Goal: Transaction & Acquisition: Purchase product/service

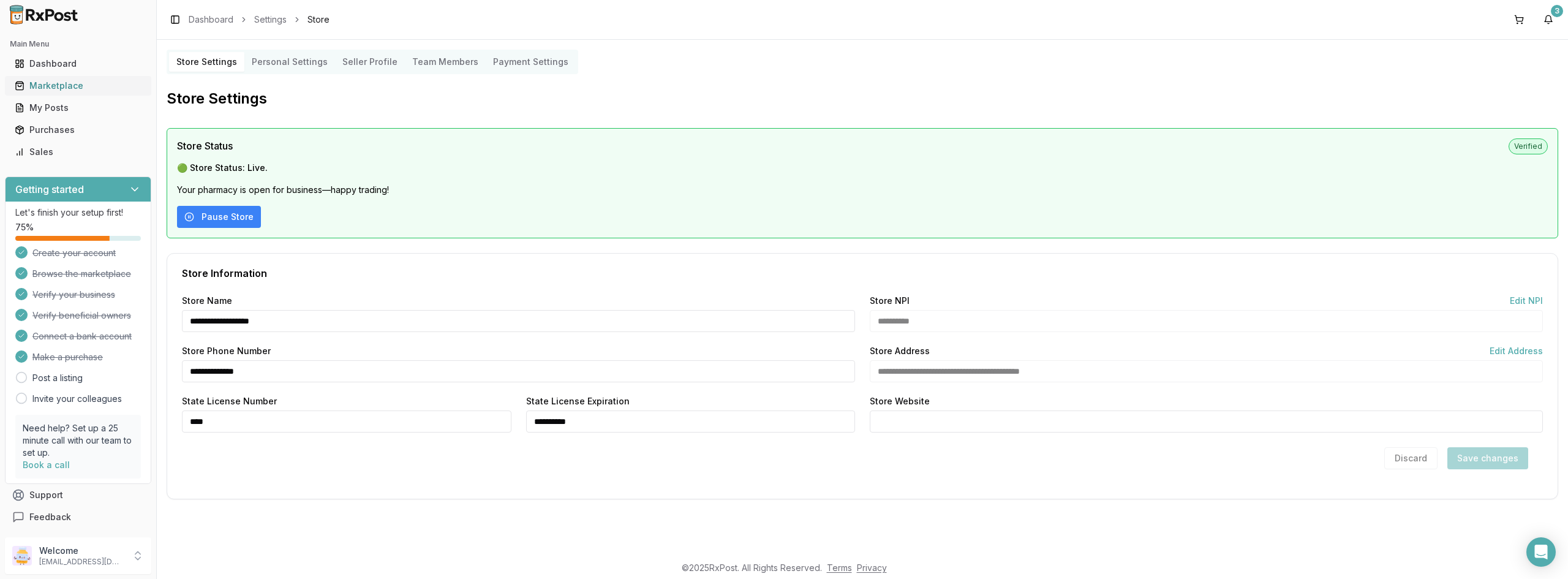
click at [55, 85] on div "Marketplace" at bounding box center [78, 85] width 127 height 12
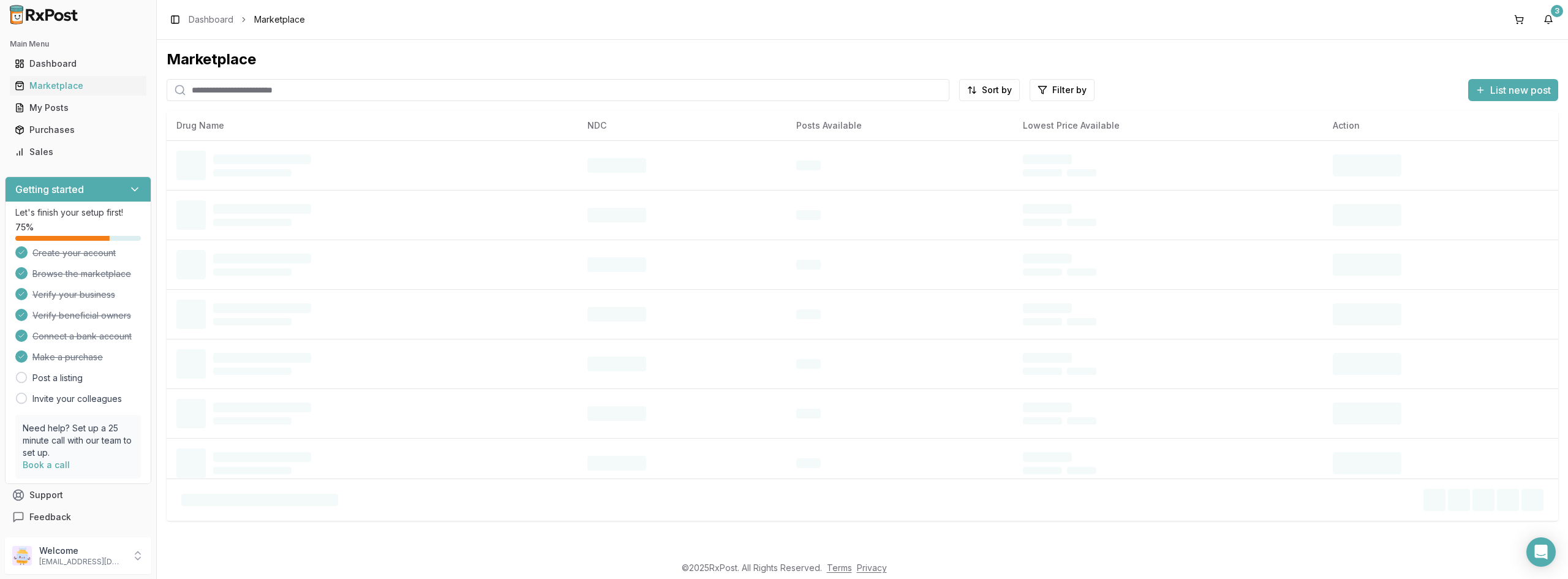
click at [230, 92] on input "search" at bounding box center [558, 90] width 782 height 22
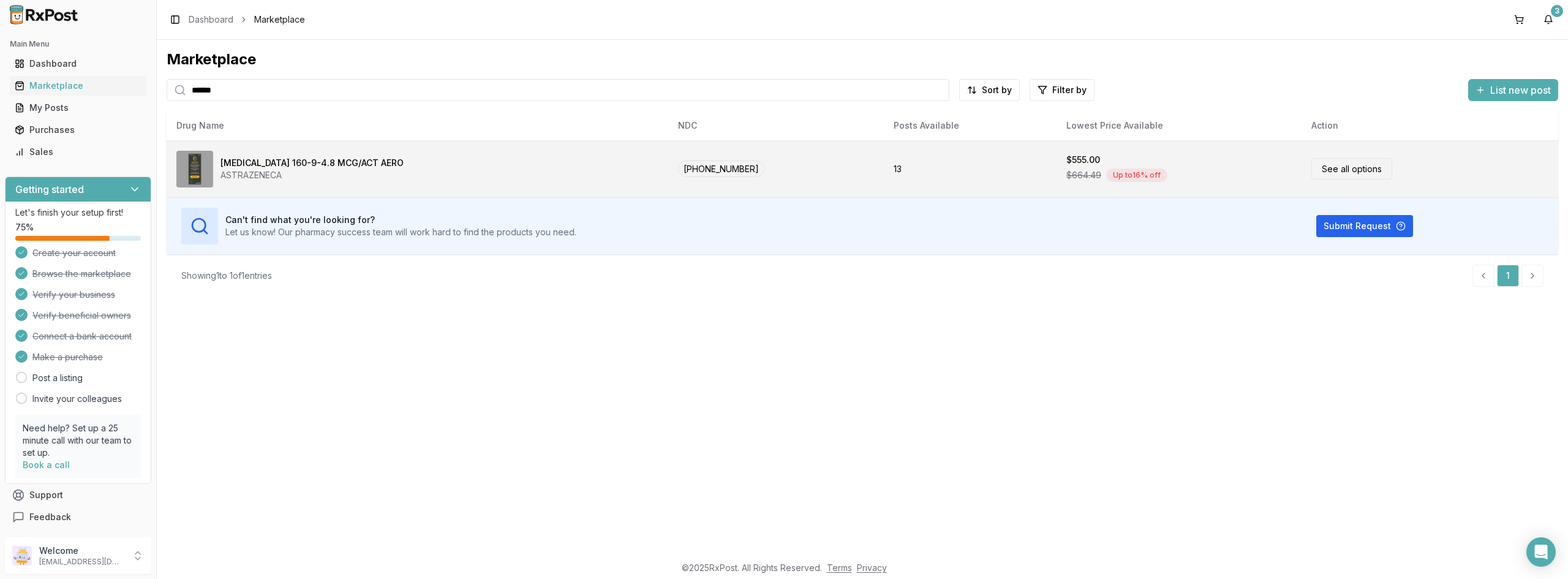
type input "******"
click at [269, 175] on div "ASTRAZENECA" at bounding box center [312, 176] width 183 height 12
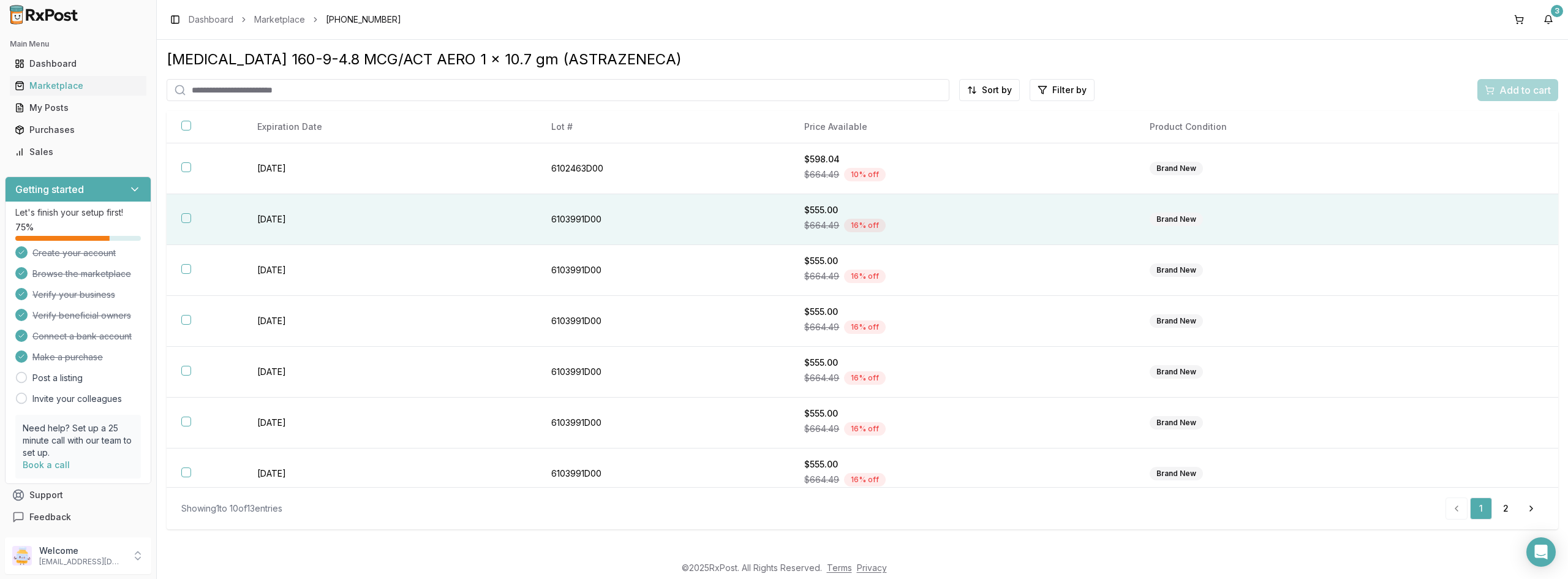
click at [185, 215] on button "button" at bounding box center [186, 218] width 10 height 10
click at [1513, 92] on span "Add to cart" at bounding box center [1525, 89] width 52 height 15
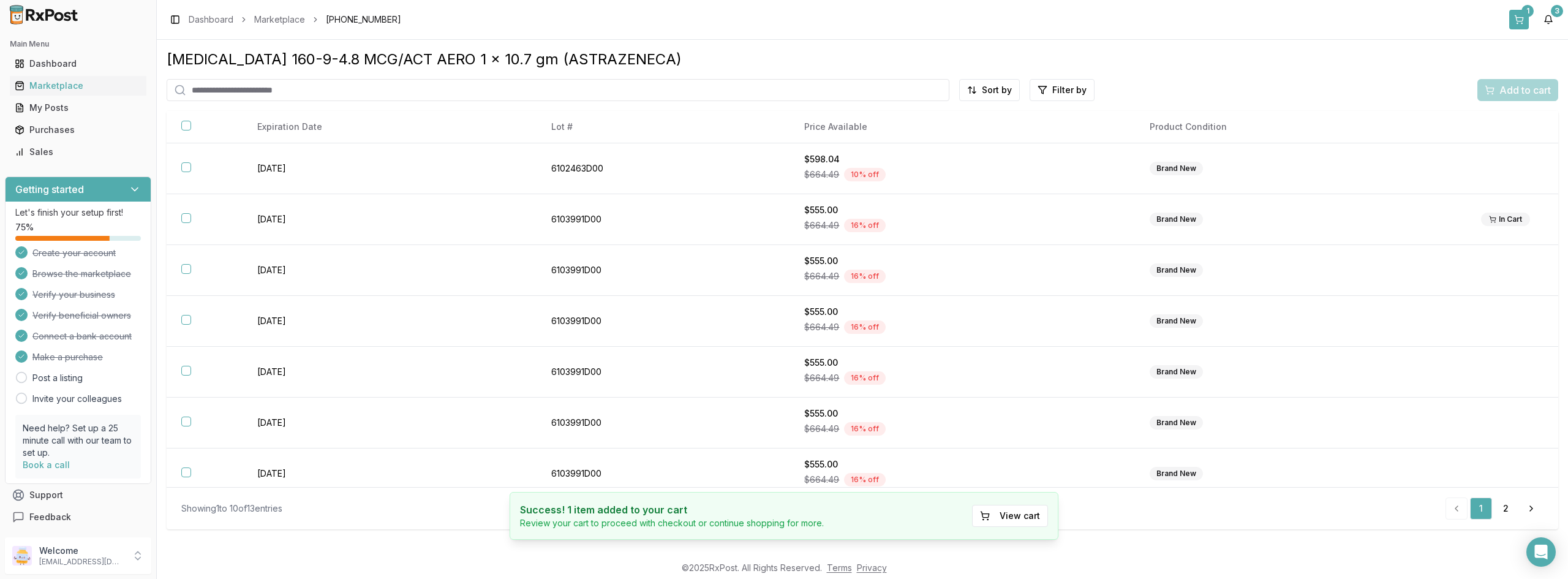
click at [1519, 19] on button "1" at bounding box center [1518, 19] width 19 height 19
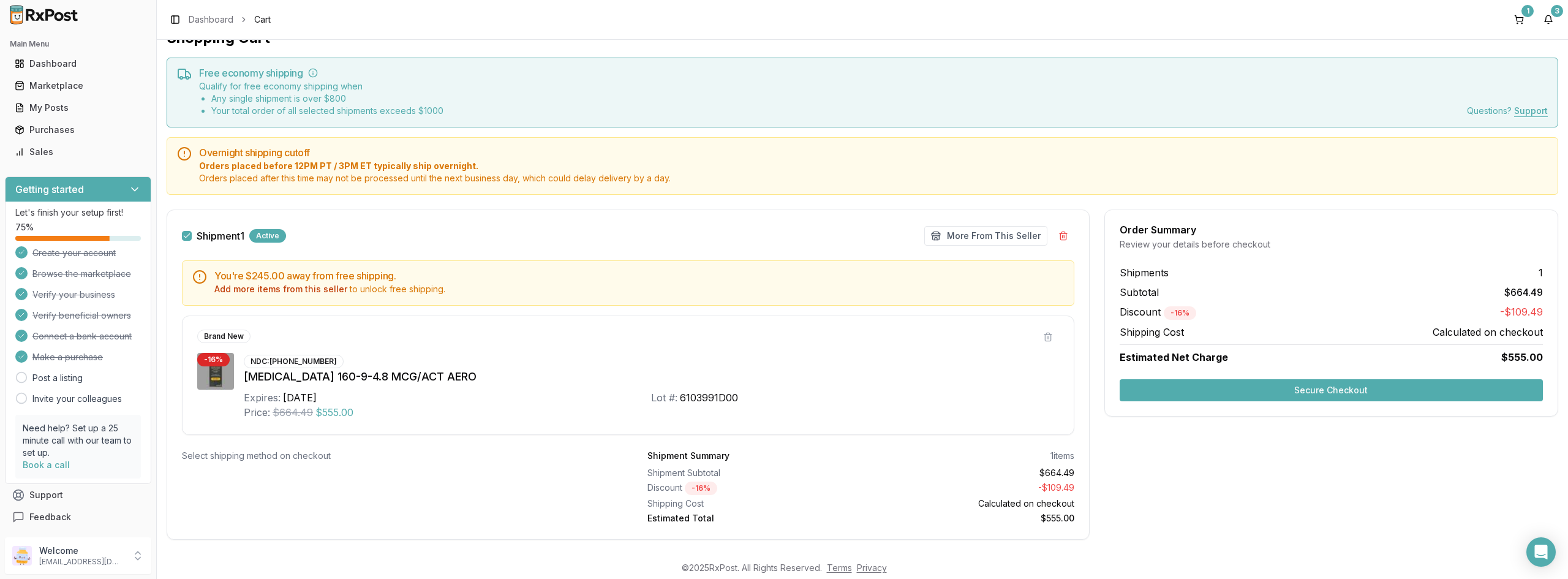
scroll to position [41, 0]
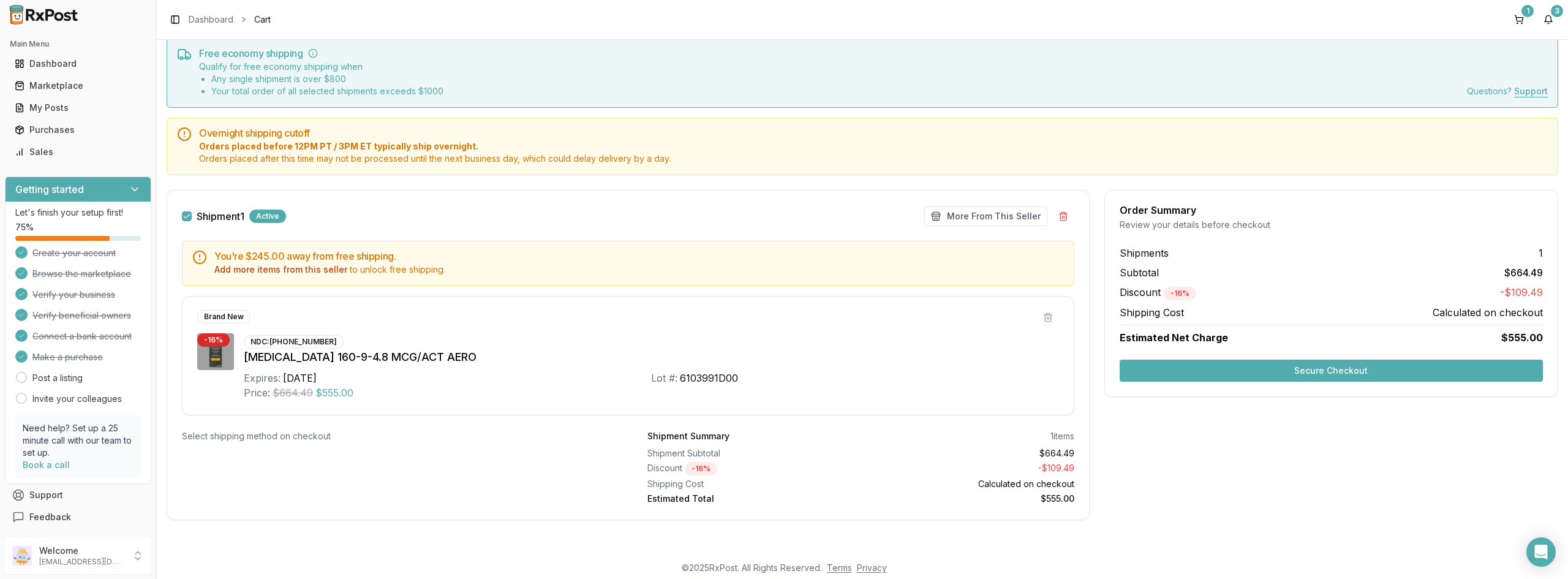
click at [1339, 373] on button "Secure Checkout" at bounding box center [1331, 370] width 423 height 22
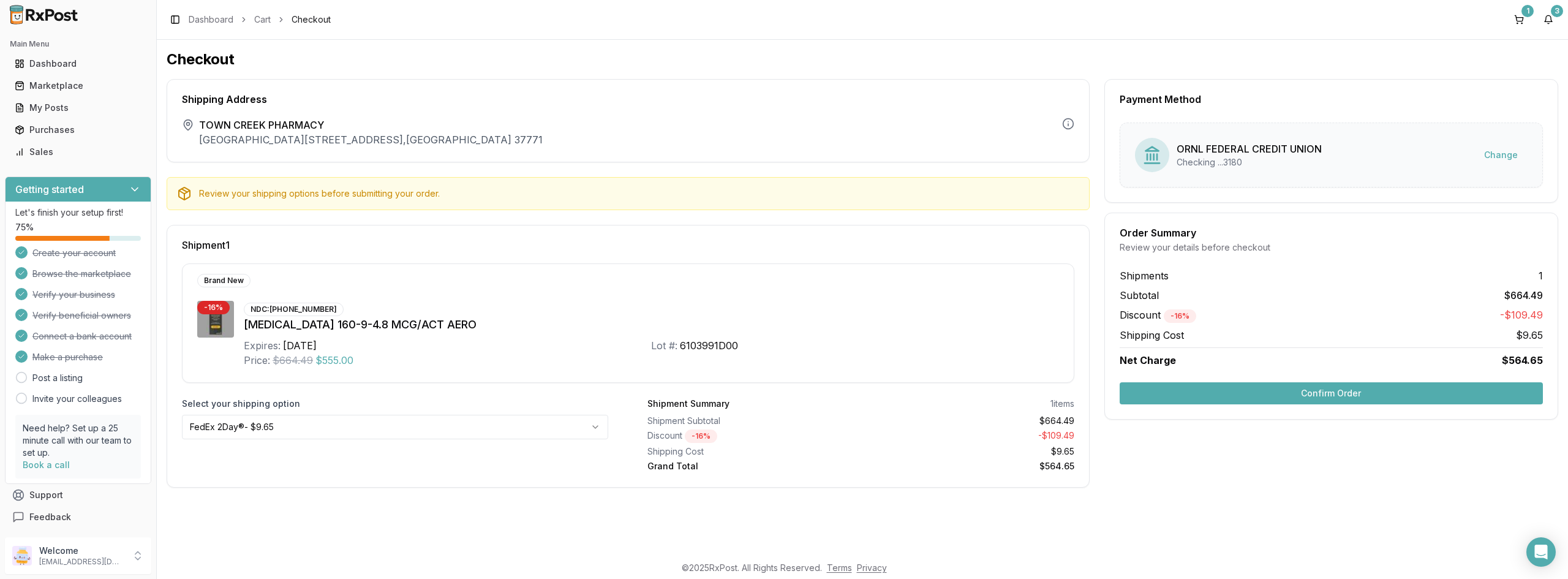
click at [185, 195] on icon at bounding box center [185, 197] width 0 height 6
click at [597, 431] on html "Main Menu Dashboard Marketplace My Posts Purchases Sales Getting started Let's …" at bounding box center [784, 290] width 1568 height 579
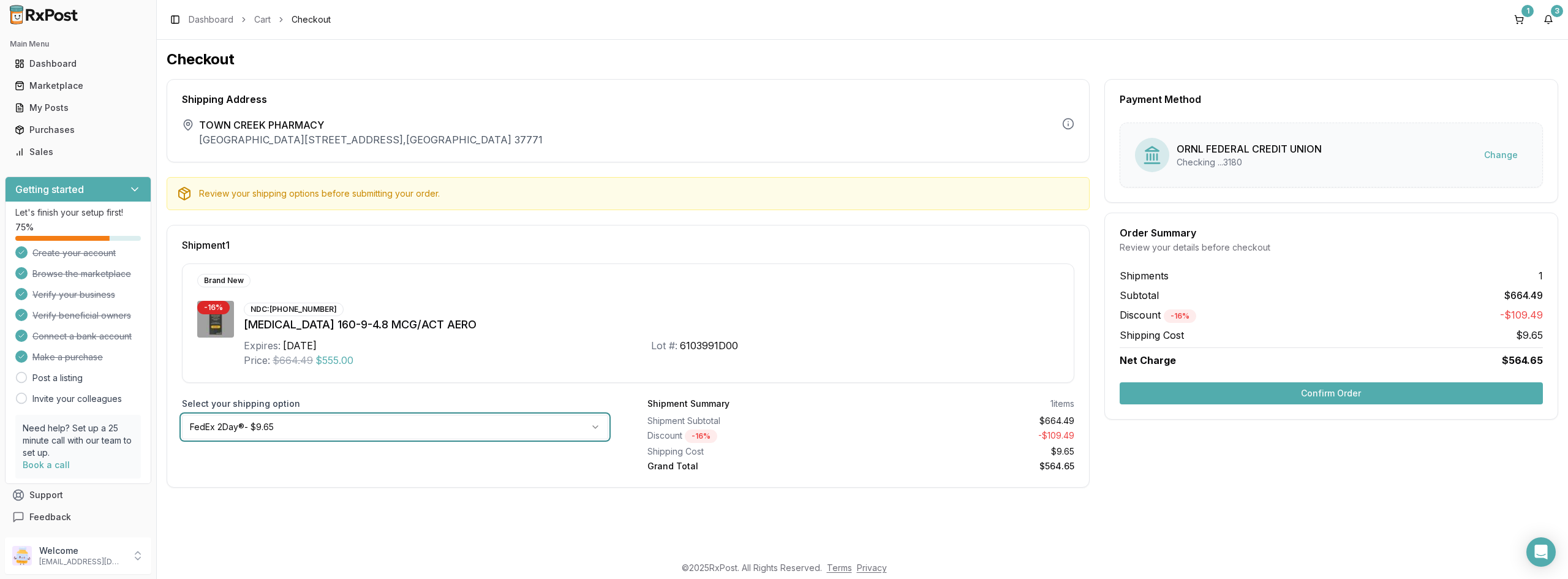
click at [597, 430] on html "Main Menu Dashboard Marketplace My Posts Purchases Sales Getting started Let's …" at bounding box center [784, 290] width 1568 height 579
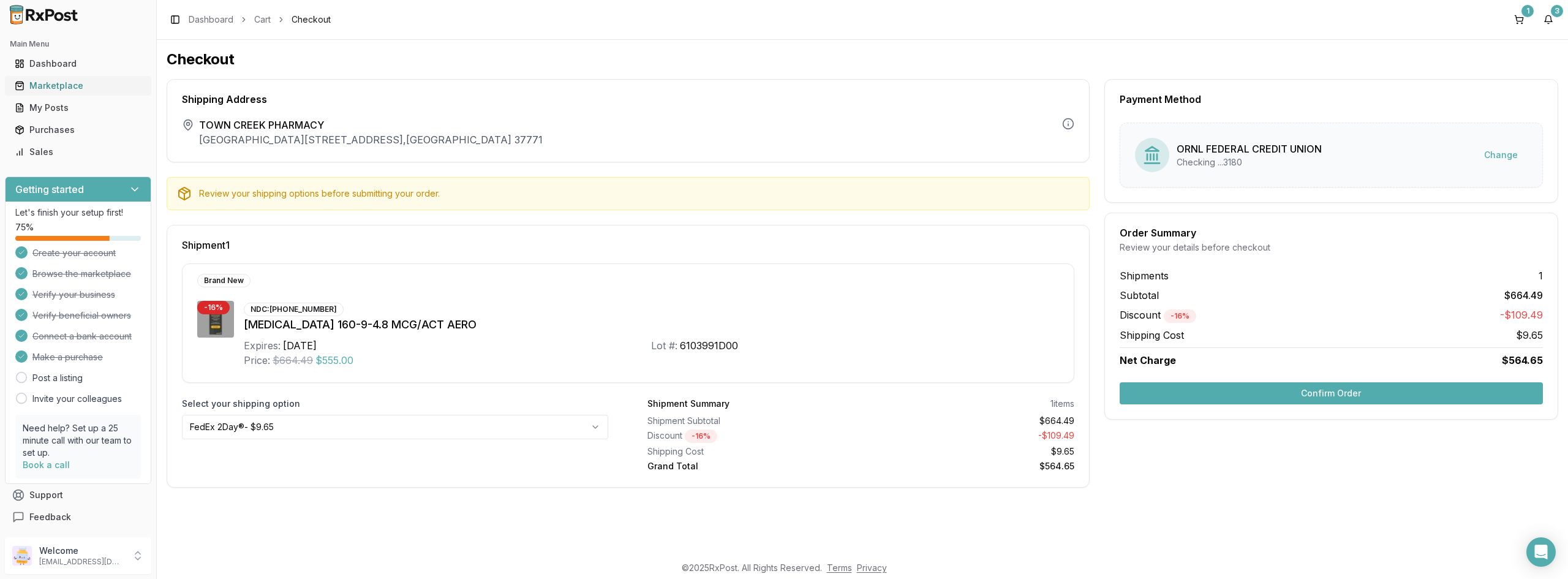
click at [65, 85] on div "Marketplace" at bounding box center [78, 85] width 127 height 12
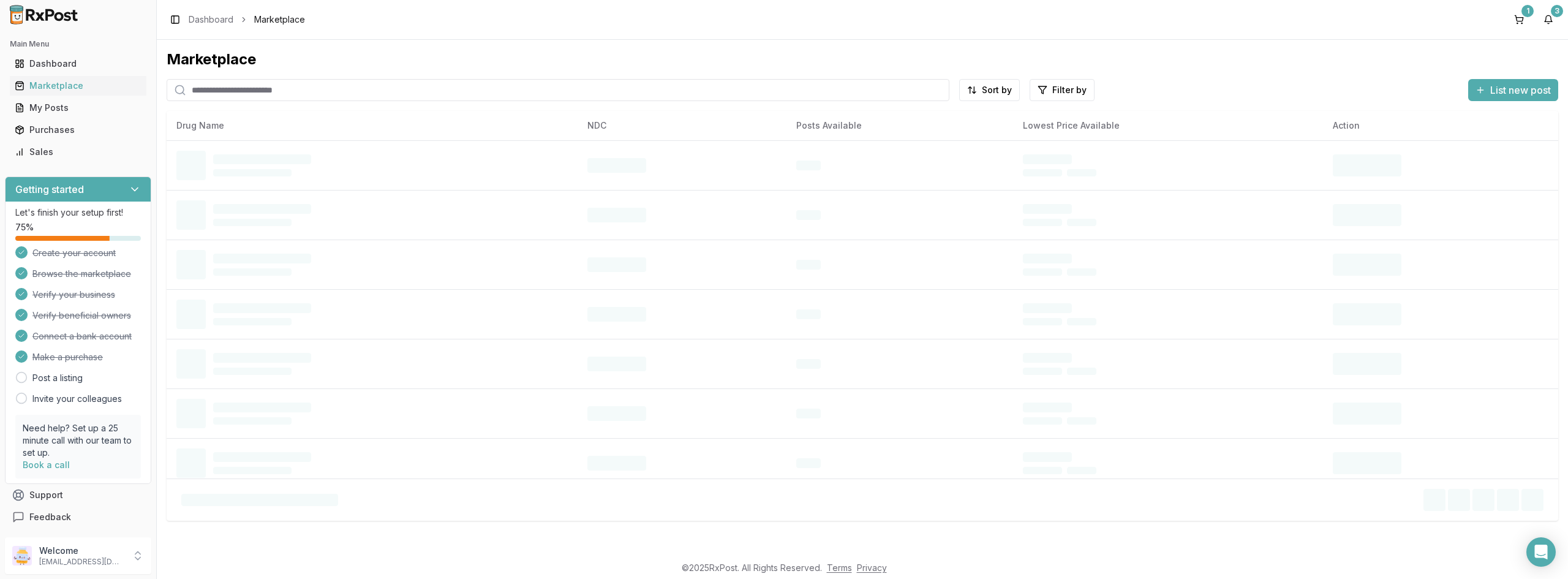
click at [275, 82] on input "search" at bounding box center [558, 90] width 782 height 22
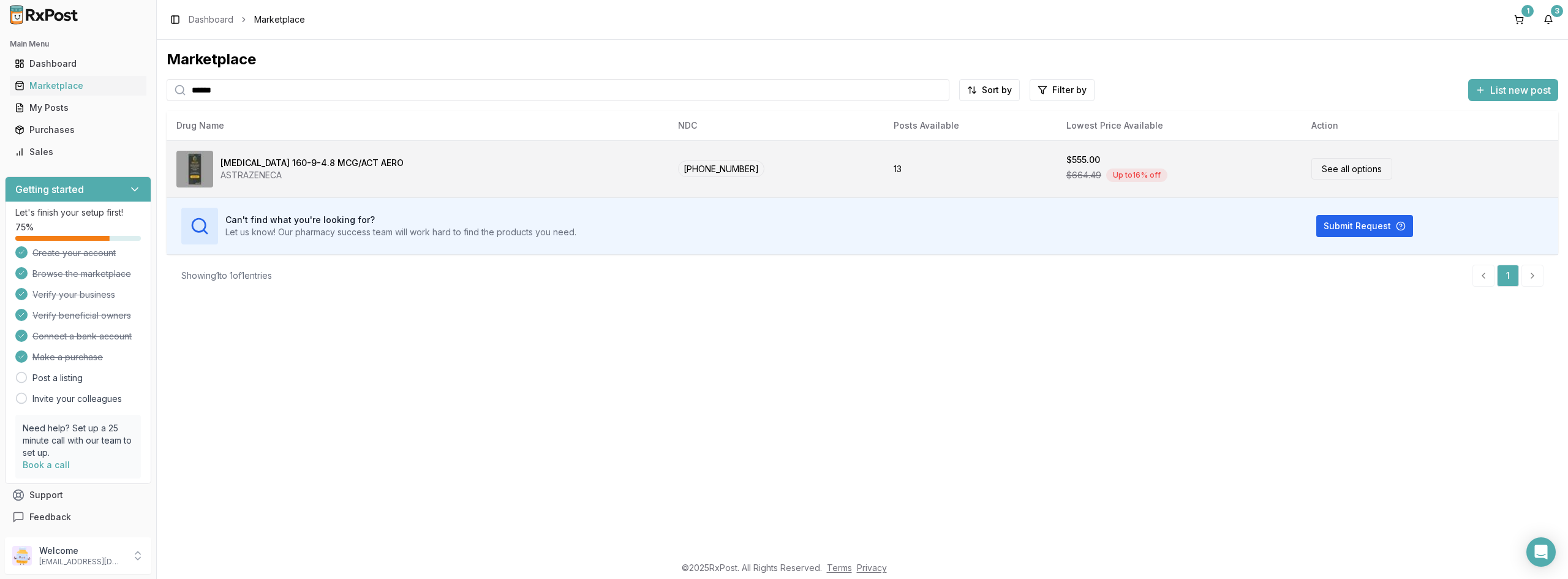
type input "******"
click at [239, 164] on div "[MEDICAL_DATA] 160-9-4.8 MCG/ACT AERO" at bounding box center [312, 163] width 183 height 12
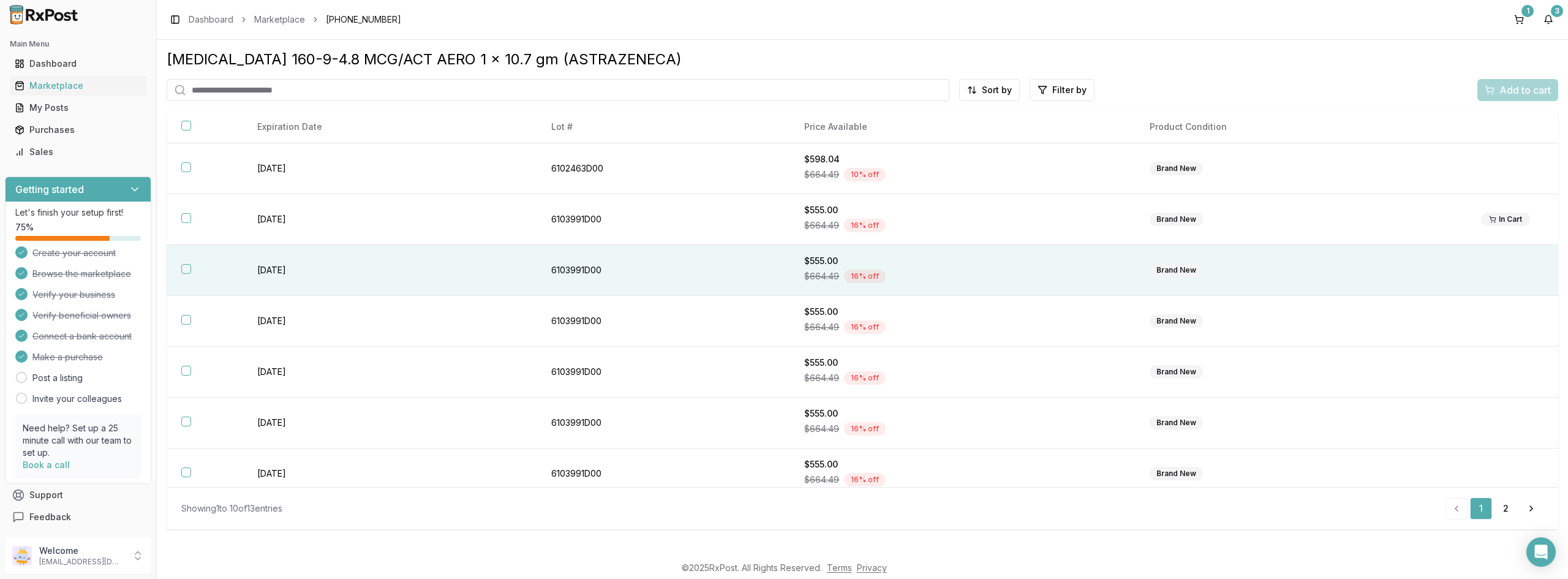
click at [185, 269] on button "button" at bounding box center [186, 269] width 10 height 10
click at [1515, 84] on span "Add to cart" at bounding box center [1525, 89] width 52 height 15
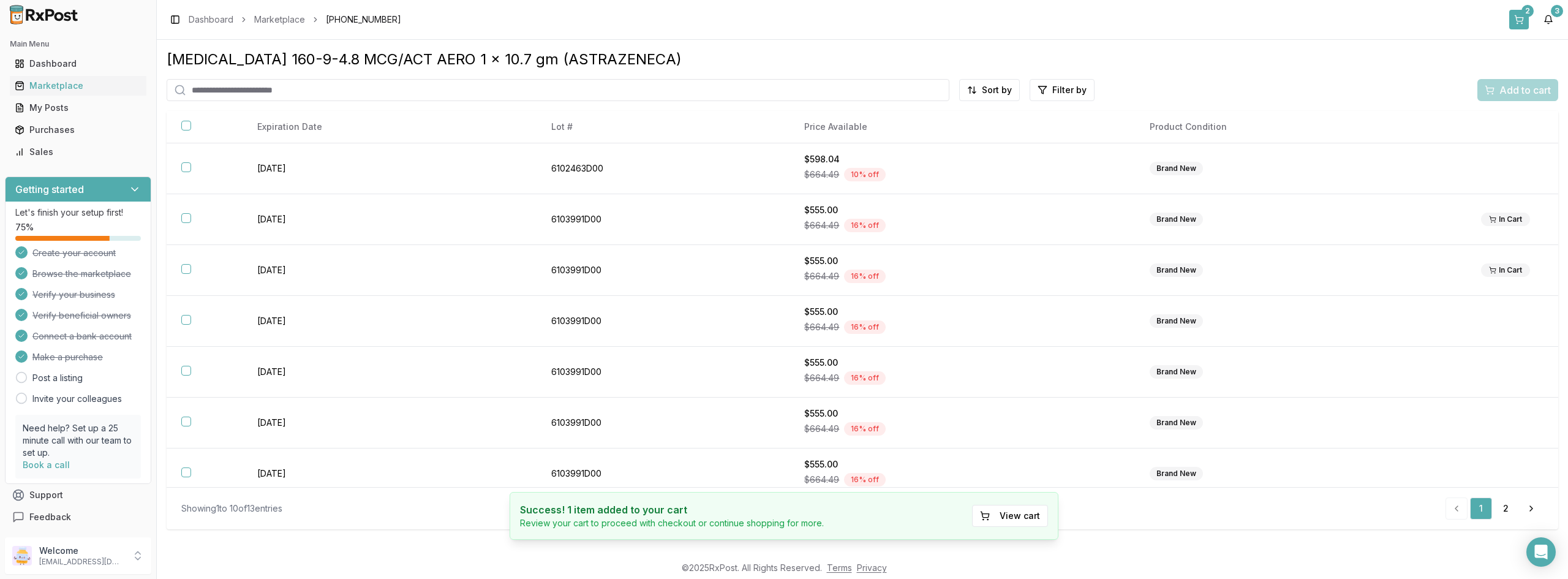
click at [1518, 15] on button "2" at bounding box center [1518, 19] width 19 height 19
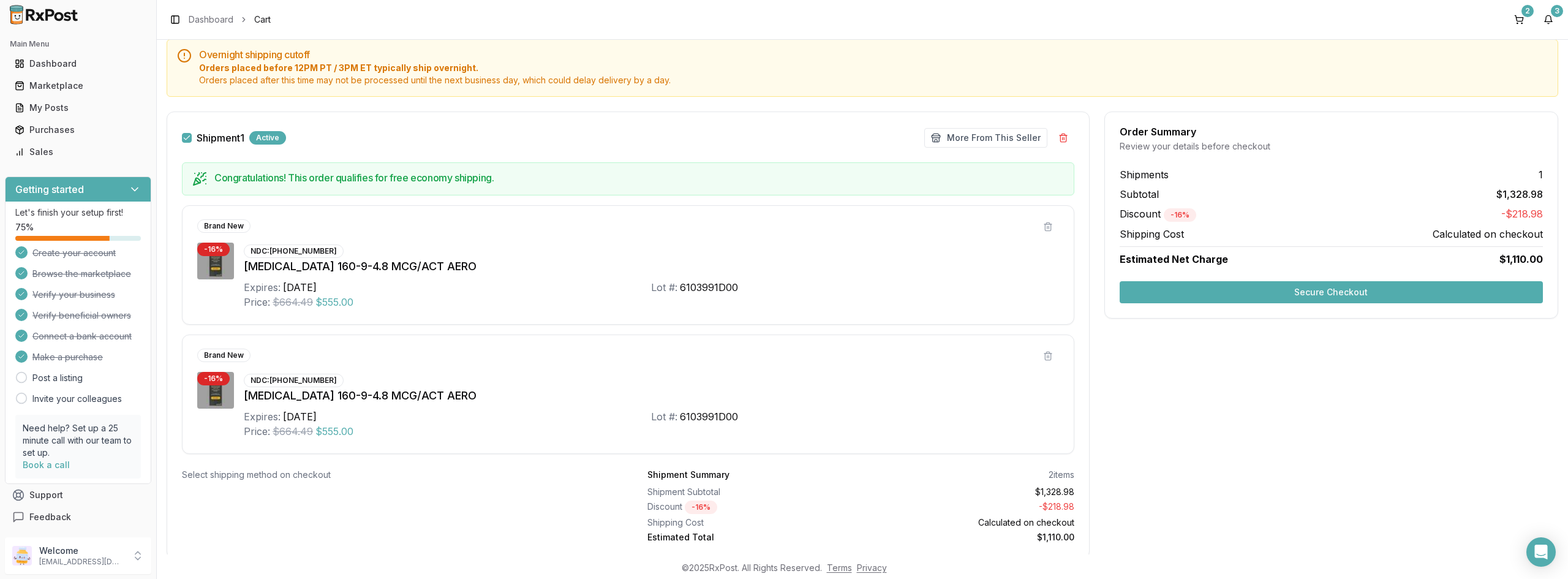
scroll to position [158, 0]
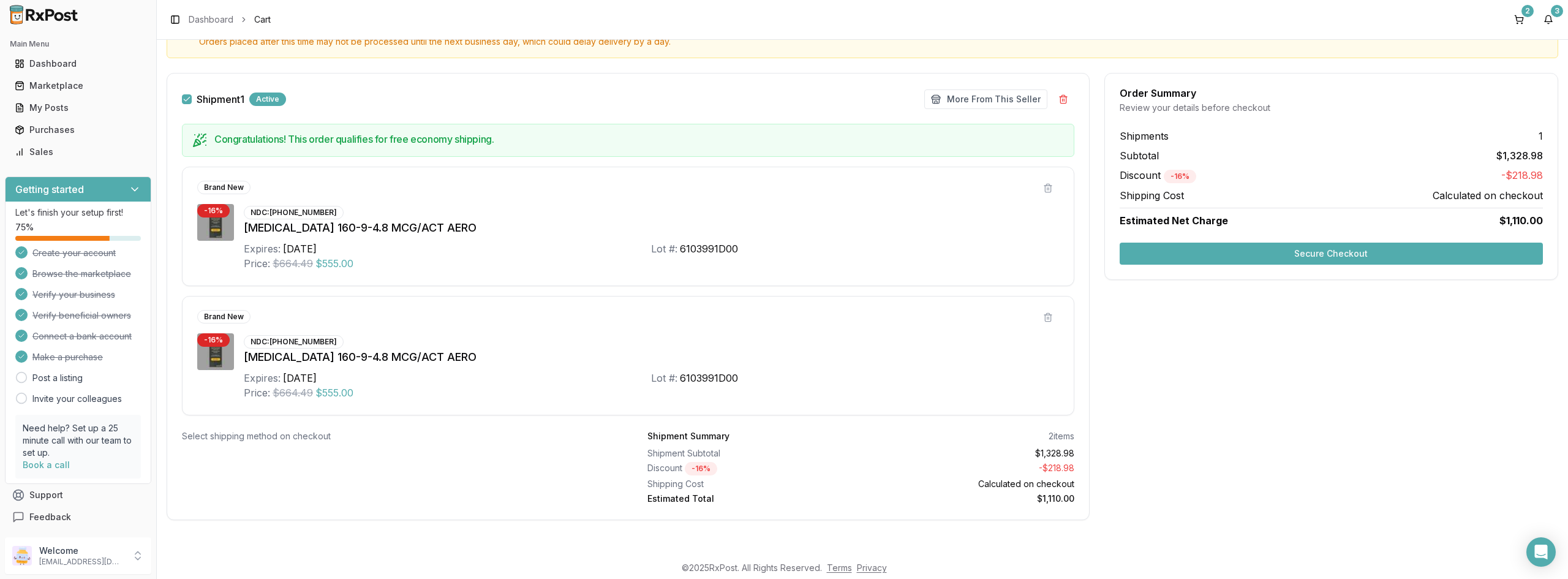
click at [1266, 250] on button "Secure Checkout" at bounding box center [1331, 253] width 423 height 22
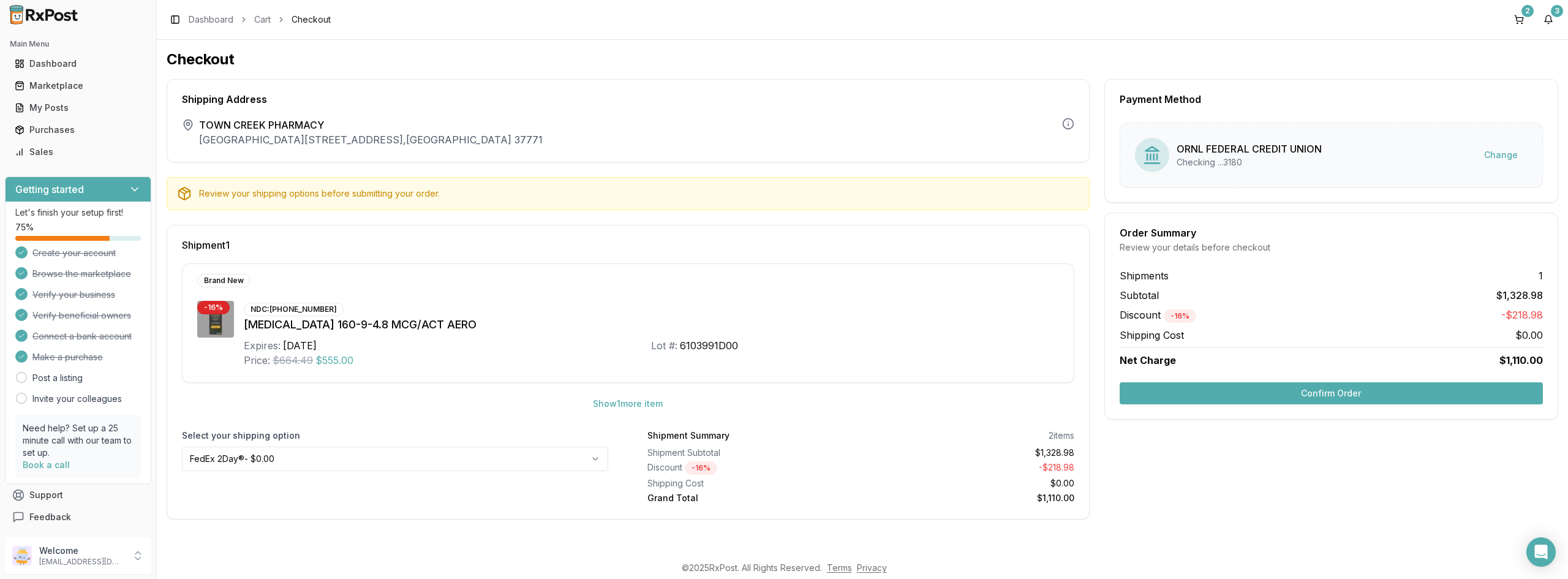
click at [1272, 389] on button "Confirm Order" at bounding box center [1331, 393] width 423 height 22
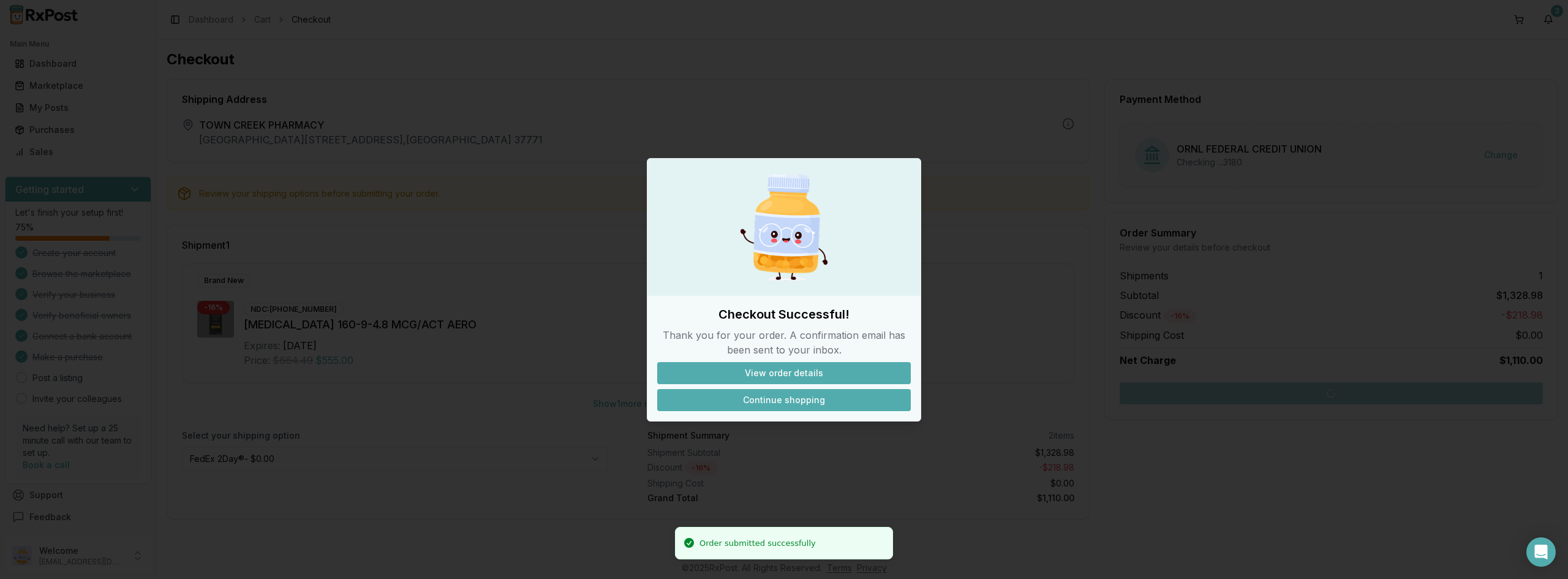
click at [808, 401] on button "Continue shopping" at bounding box center [784, 400] width 254 height 22
